Goal: Find specific page/section: Find specific page/section

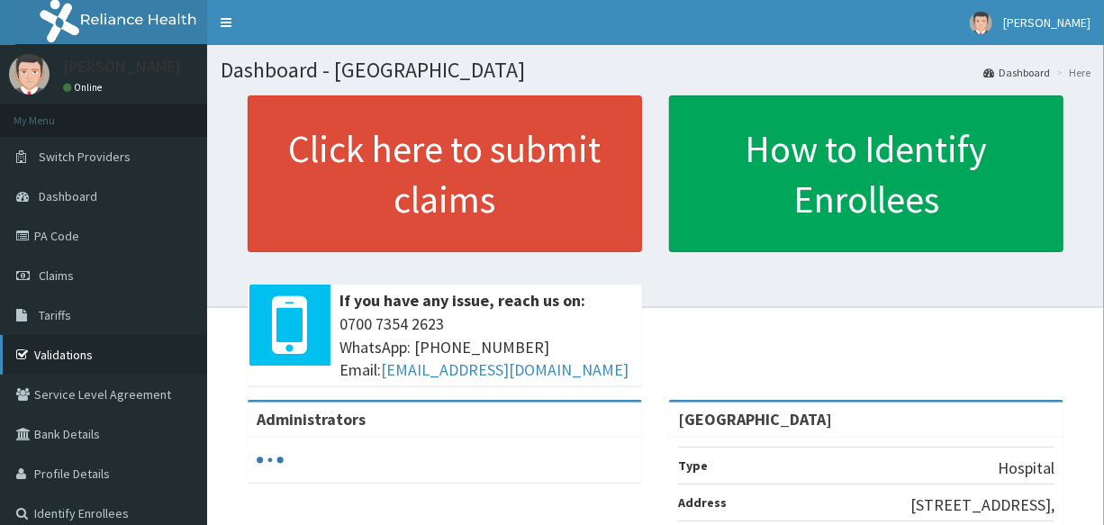
click at [68, 351] on link "Validations" at bounding box center [103, 355] width 207 height 40
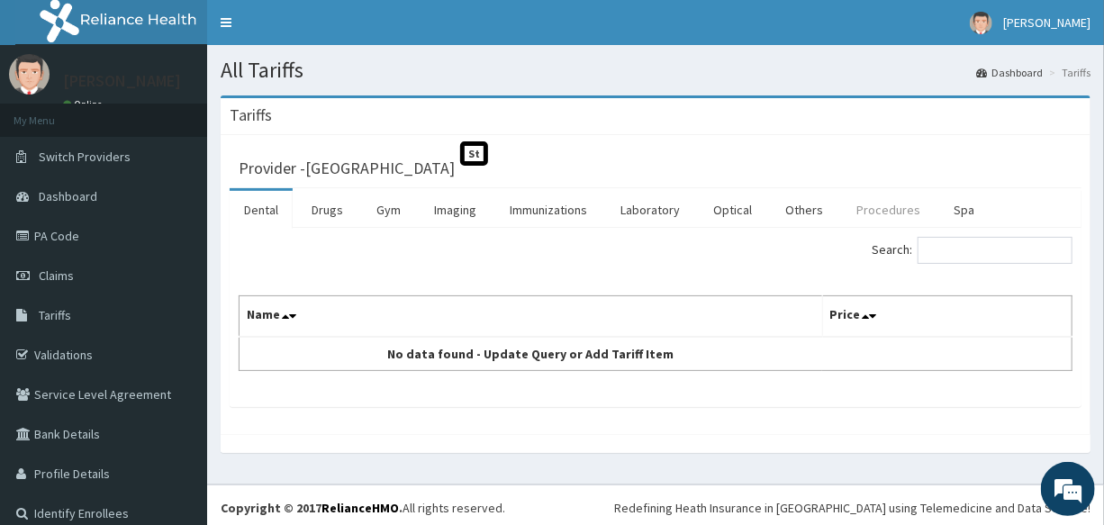
click at [889, 215] on link "Procedures" at bounding box center [888, 210] width 93 height 38
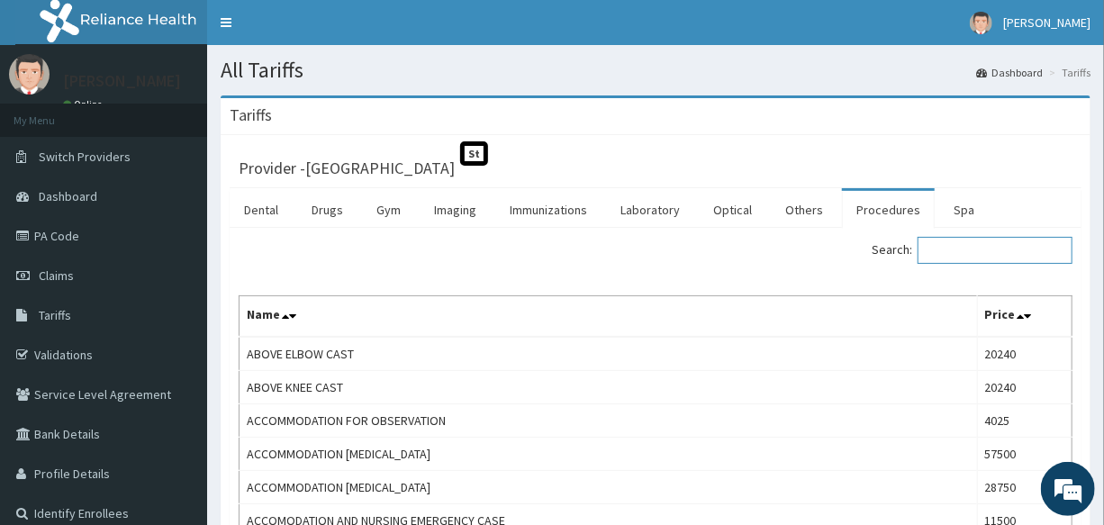
click at [956, 251] on input "Search:" at bounding box center [994, 250] width 155 height 27
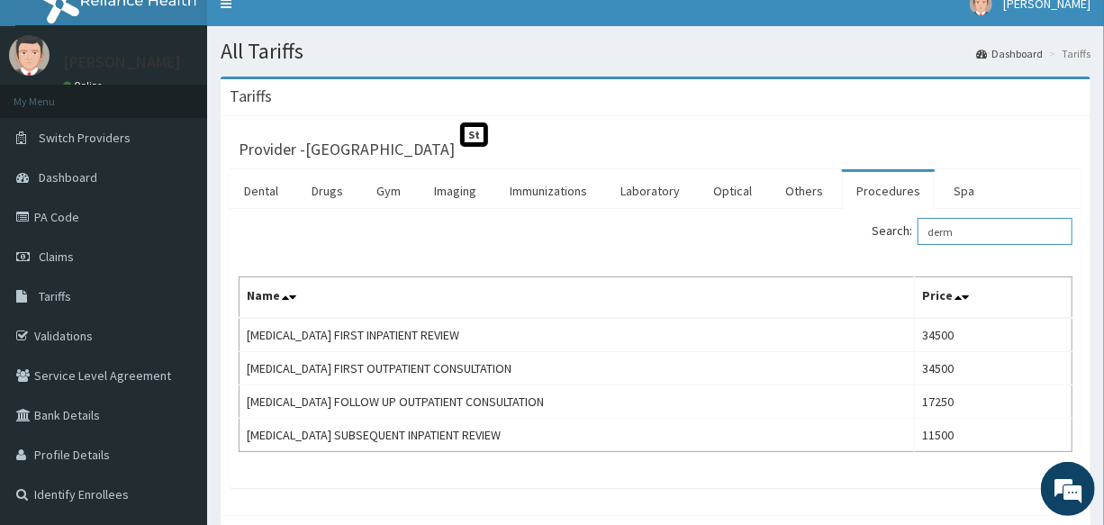
scroll to position [20, 0]
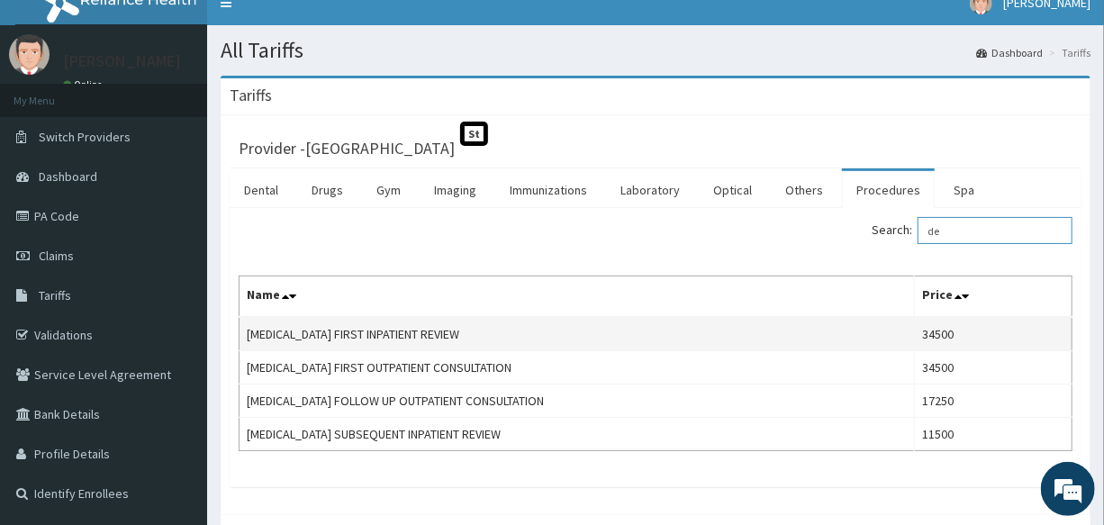
type input "d"
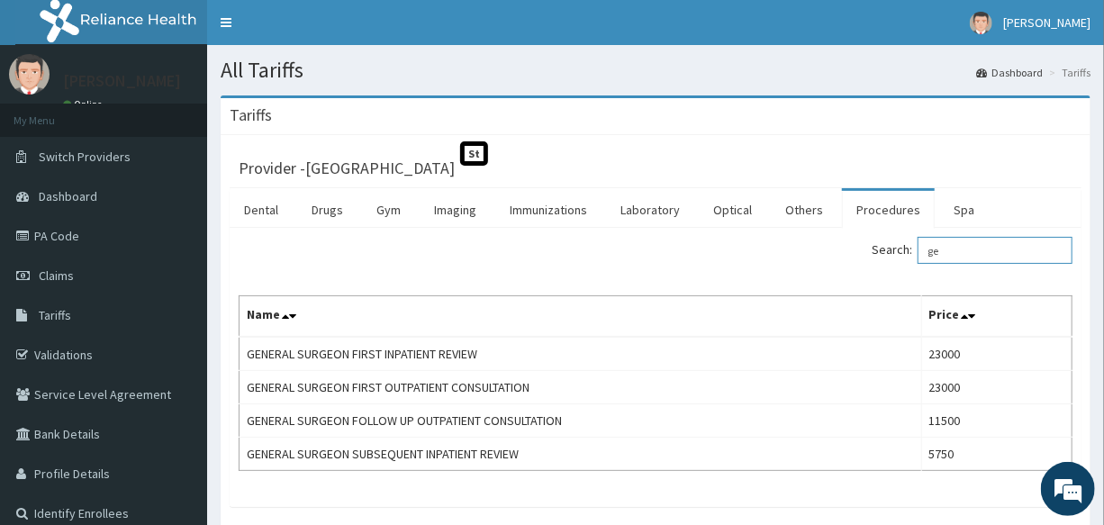
type input "g"
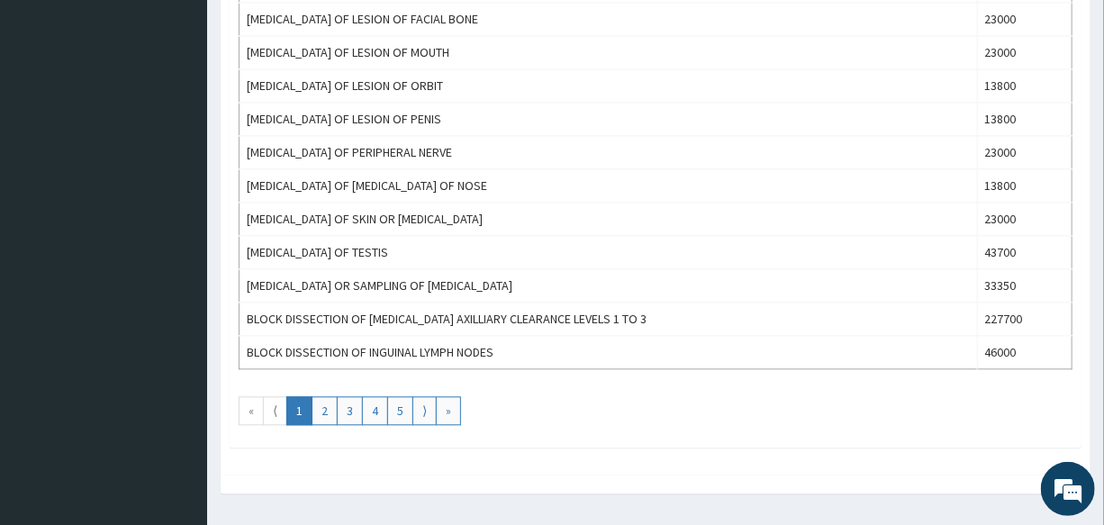
scroll to position [1641, 0]
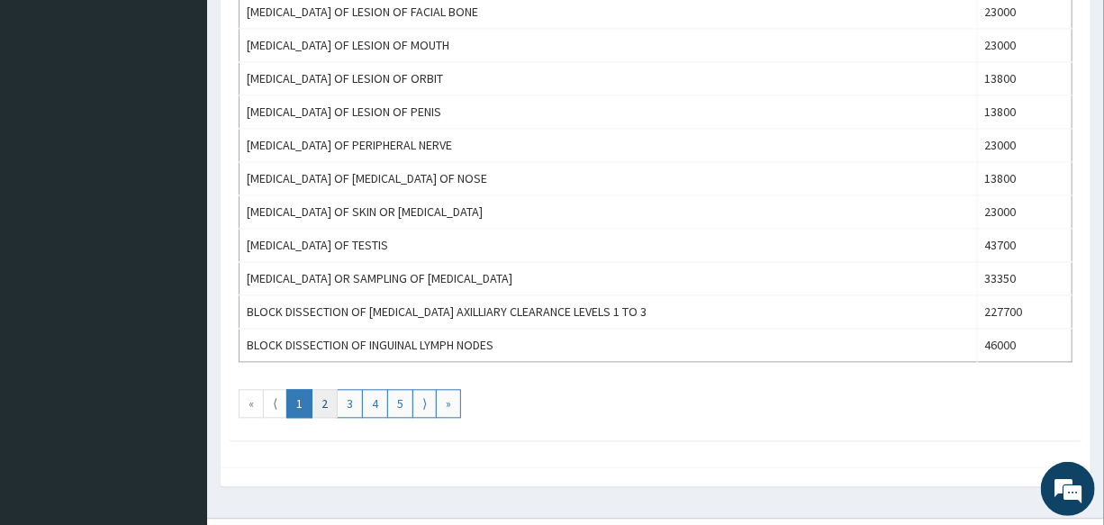
click at [320, 402] on link "2" at bounding box center [324, 403] width 26 height 29
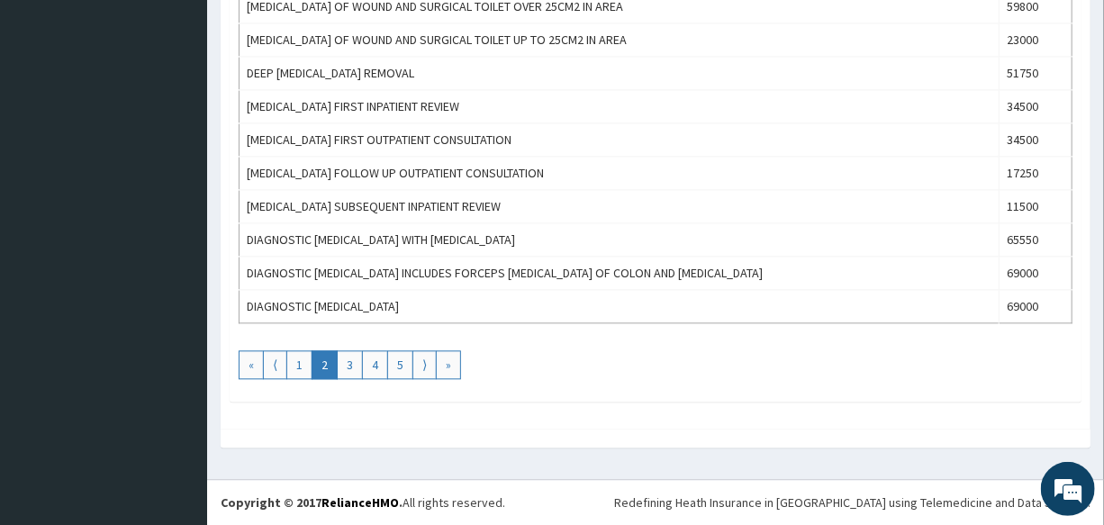
scroll to position [1710, 0]
click at [356, 365] on link "3" at bounding box center [350, 364] width 26 height 29
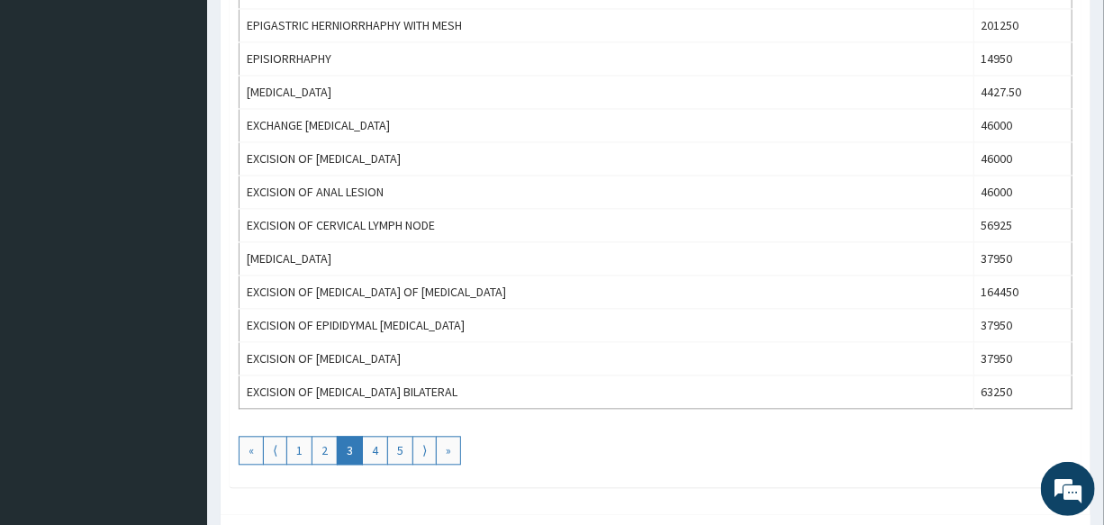
scroll to position [1598, 0]
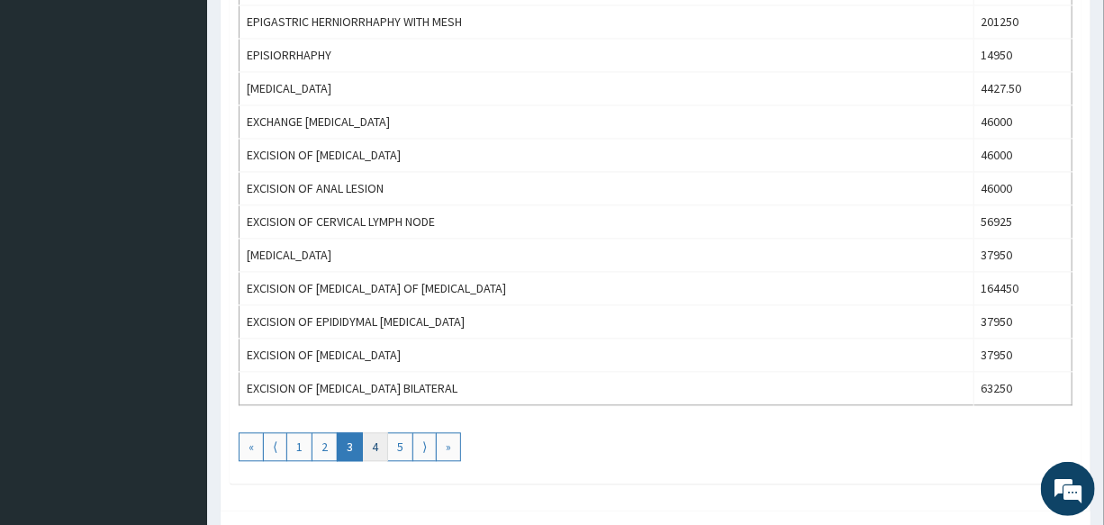
click at [369, 440] on link "4" at bounding box center [375, 446] width 26 height 29
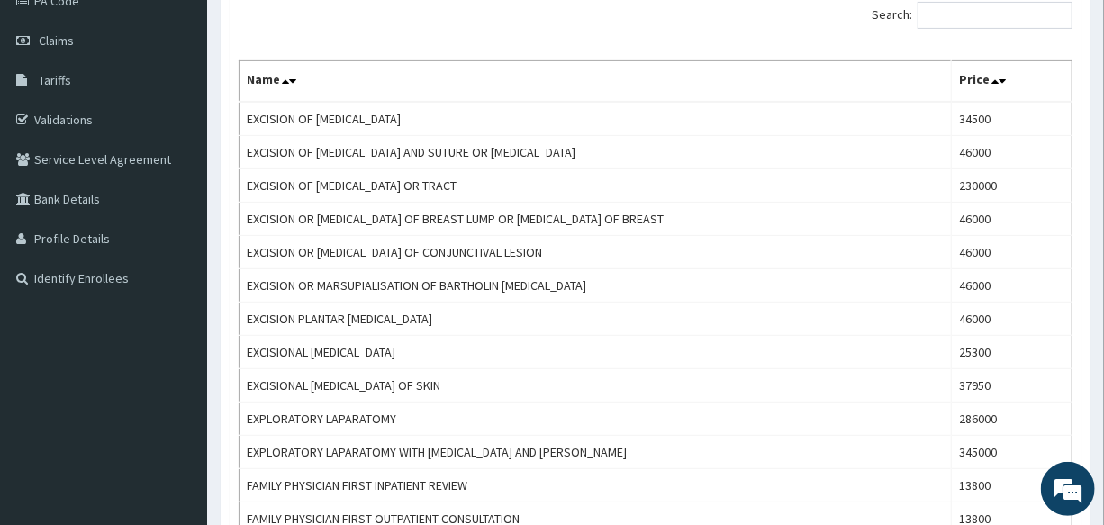
scroll to position [0, 0]
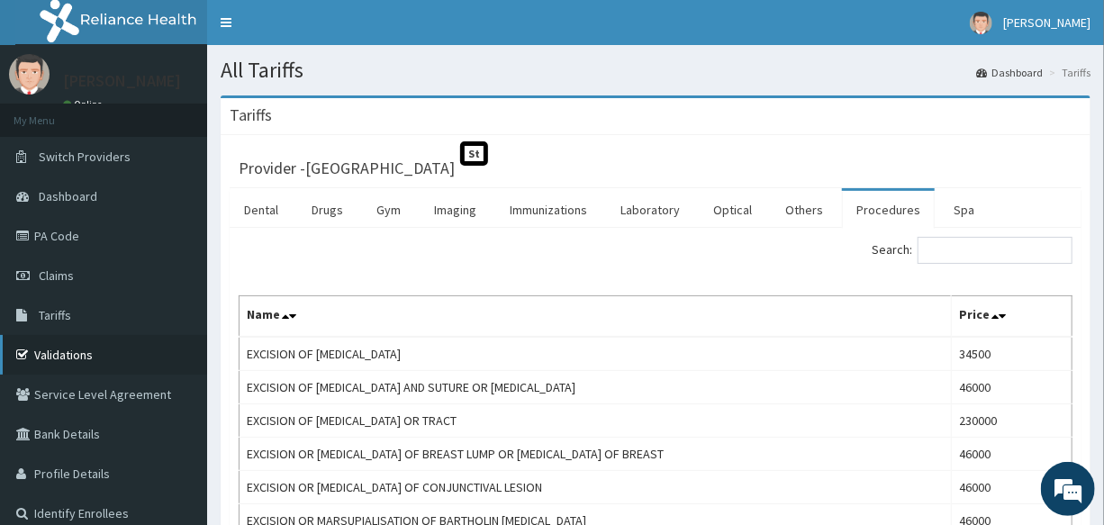
click at [64, 356] on link "Validations" at bounding box center [103, 355] width 207 height 40
